Goal: Navigation & Orientation: Understand site structure

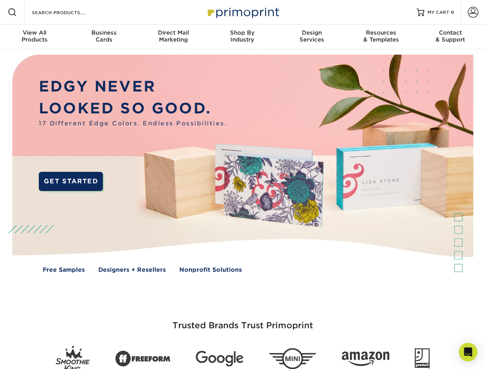
click at [242, 184] on img at bounding box center [242, 169] width 480 height 240
click at [12, 12] on span at bounding box center [12, 12] width 9 height 9
click at [473, 12] on span at bounding box center [473, 12] width 11 height 11
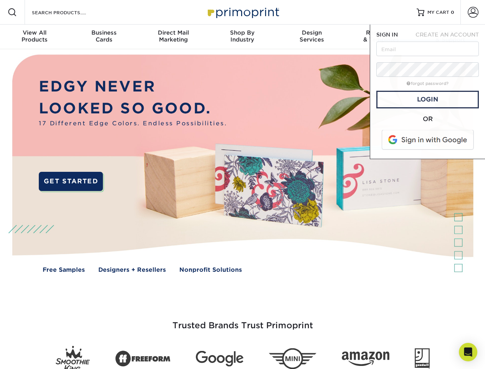
click at [35, 37] on div "View All Products" at bounding box center [34, 36] width 69 height 14
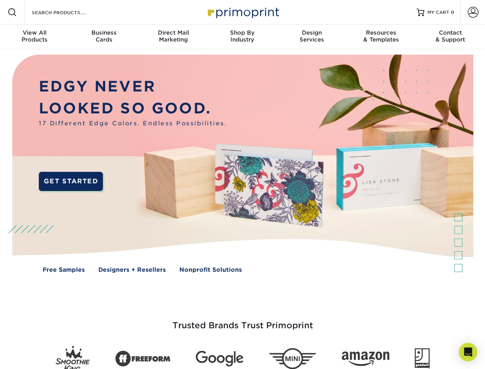
click at [104, 37] on div "Business Cards" at bounding box center [103, 36] width 69 height 14
click at [173, 37] on div "Direct Mail Marketing" at bounding box center [173, 36] width 69 height 14
click at [242, 37] on div "Shop By Industry" at bounding box center [242, 36] width 69 height 14
click at [312, 37] on div "Design Services" at bounding box center [311, 36] width 69 height 14
click at [381, 37] on div "Resources & Templates" at bounding box center [381, 36] width 69 height 14
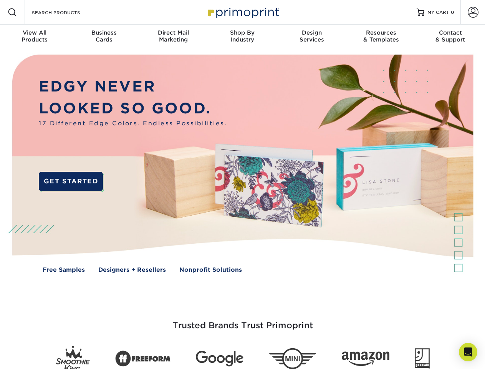
click at [451, 37] on div "Contact & Support" at bounding box center [450, 36] width 69 height 14
